Goal: Answer question/provide support: Share knowledge or assist other users

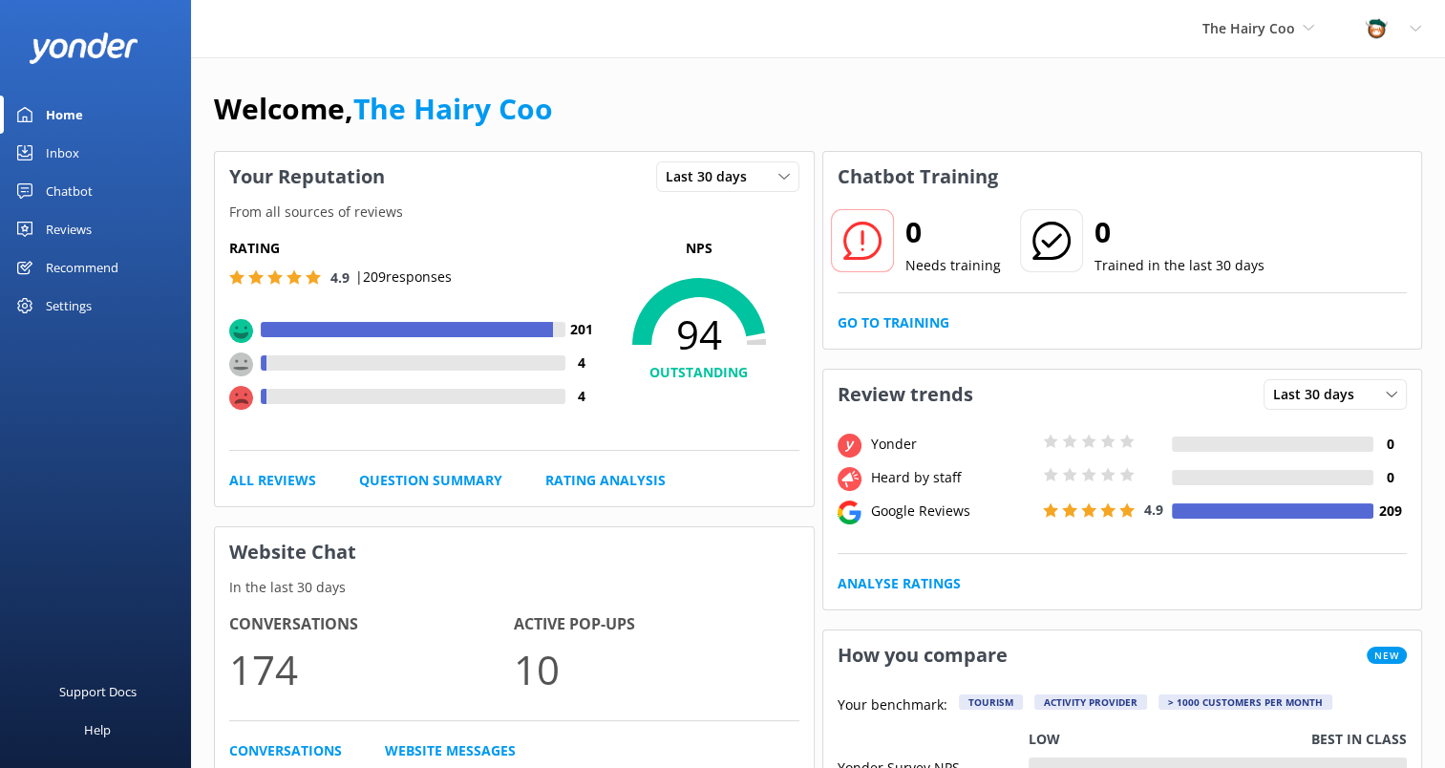
click at [43, 164] on link "Inbox" at bounding box center [95, 153] width 191 height 38
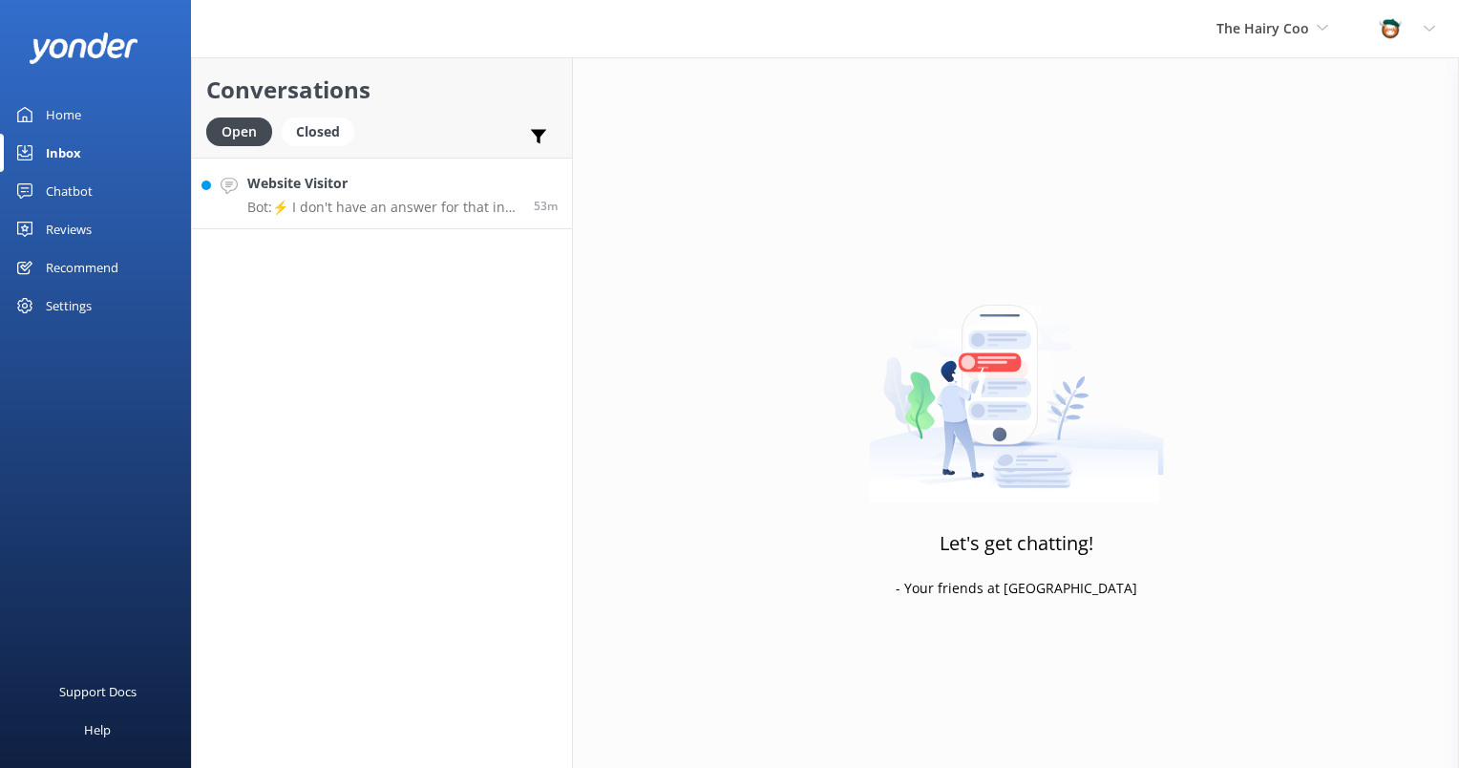
click at [371, 202] on p "Bot: ⚡ I don't have an answer for that in my knowledge base. Please try and rep…" at bounding box center [383, 207] width 272 height 17
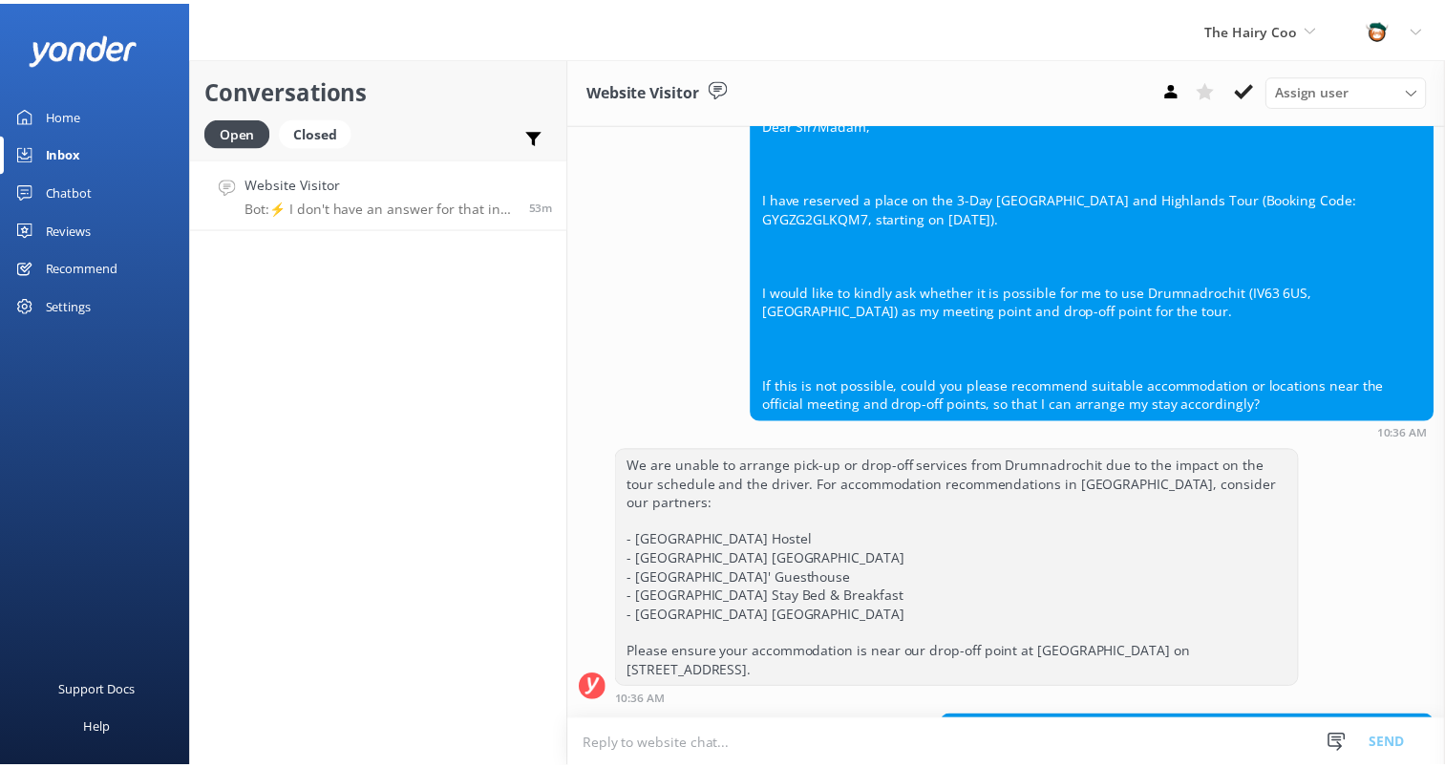
scroll to position [692, 0]
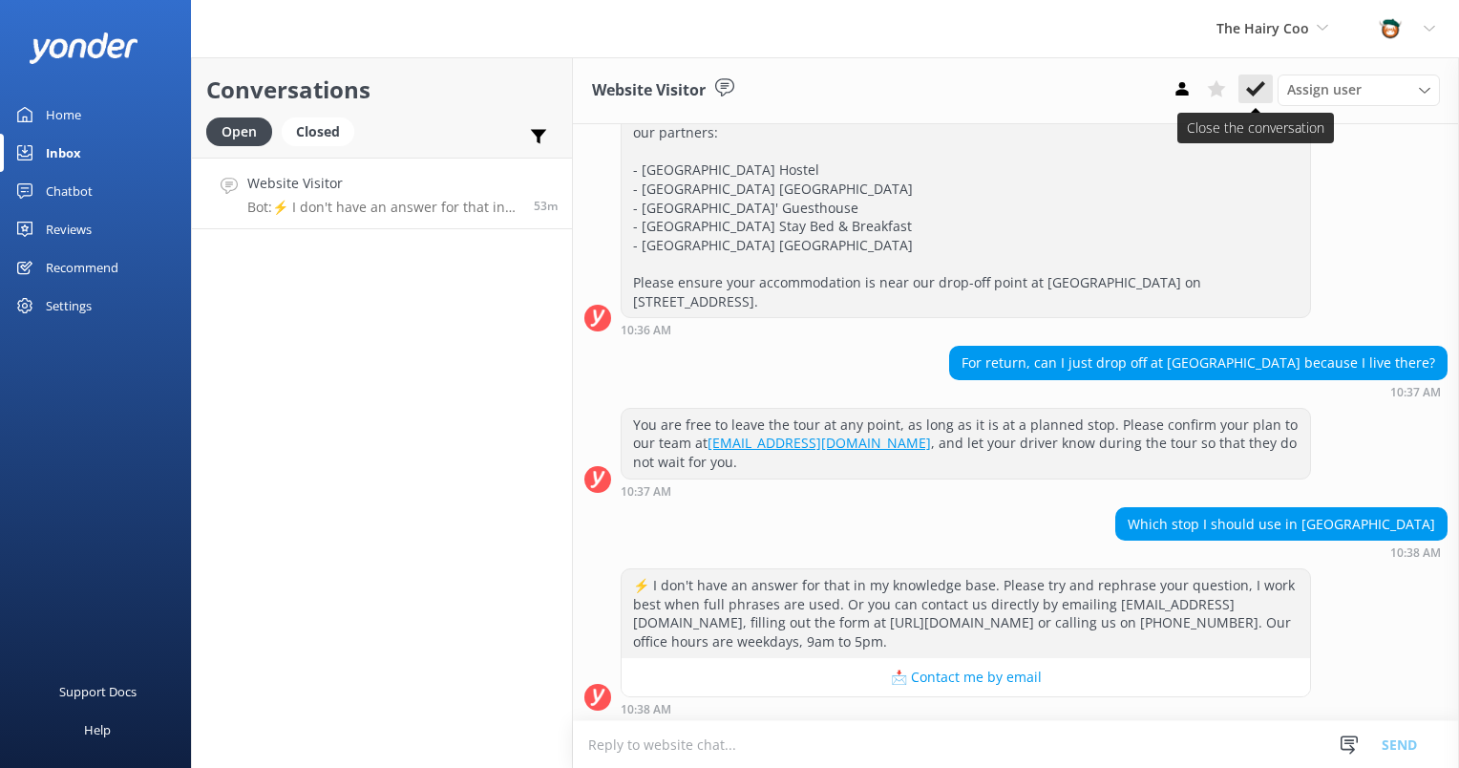
click at [1261, 91] on icon at bounding box center [1255, 88] width 19 height 19
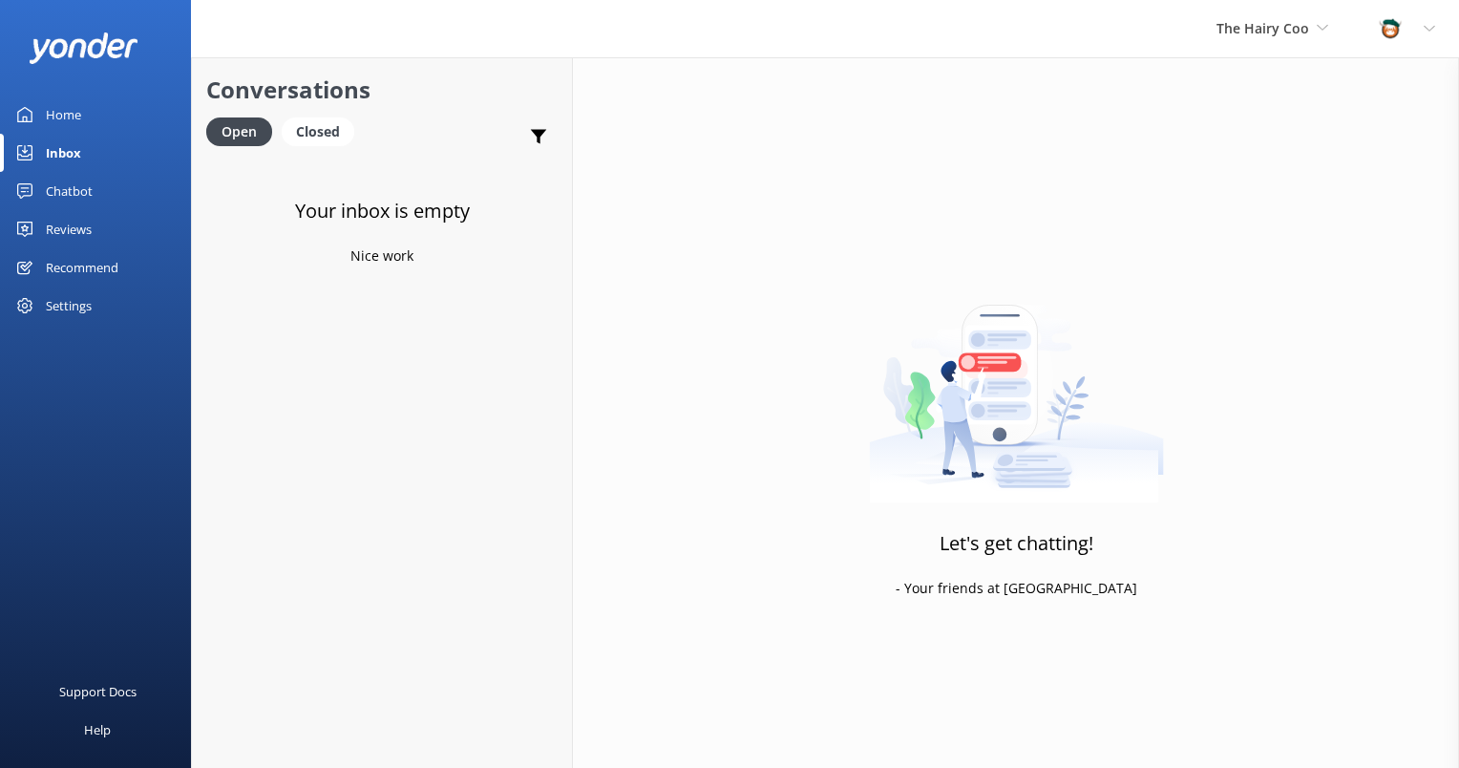
click at [55, 191] on div "Chatbot" at bounding box center [69, 191] width 47 height 38
